Goal: Find specific page/section: Find specific page/section

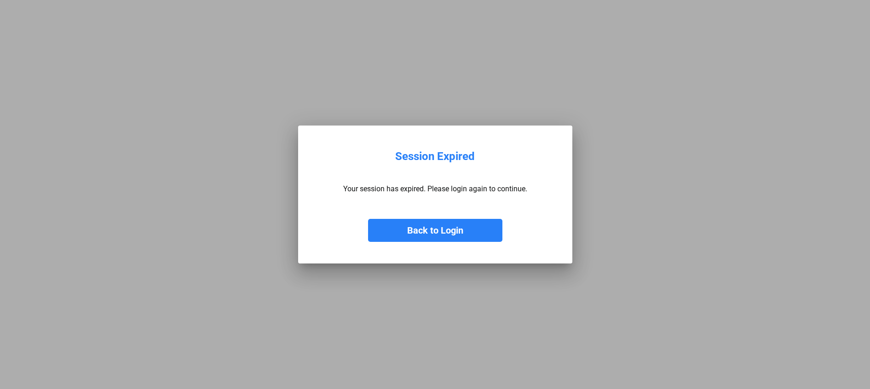
click at [422, 237] on button "Back to Login" at bounding box center [435, 230] width 134 height 23
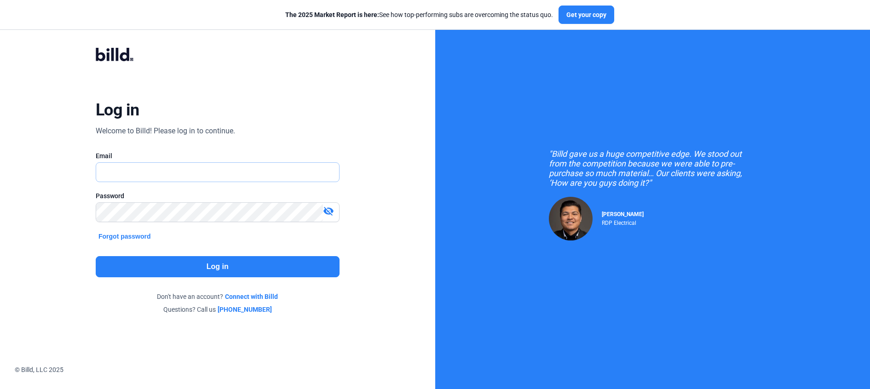
type input "[PERSON_NAME][EMAIL_ADDRESS][DOMAIN_NAME]"
click at [177, 262] on button "Log in" at bounding box center [218, 266] width 244 height 21
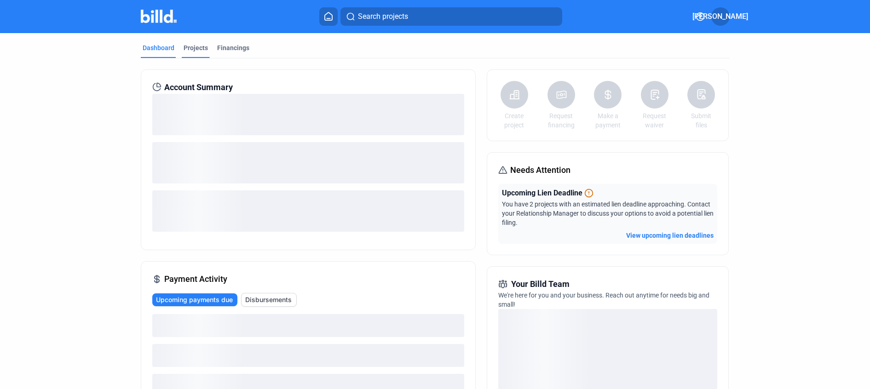
click at [196, 46] on div "Projects" at bounding box center [195, 47] width 24 height 9
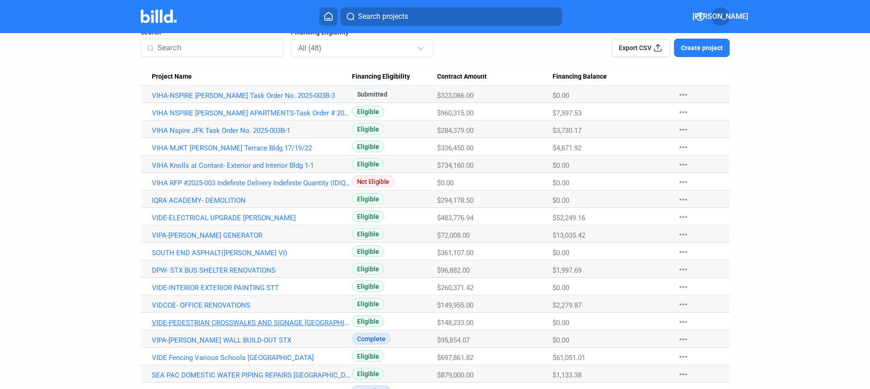
scroll to position [80, 0]
